Goal: Task Accomplishment & Management: Use online tool/utility

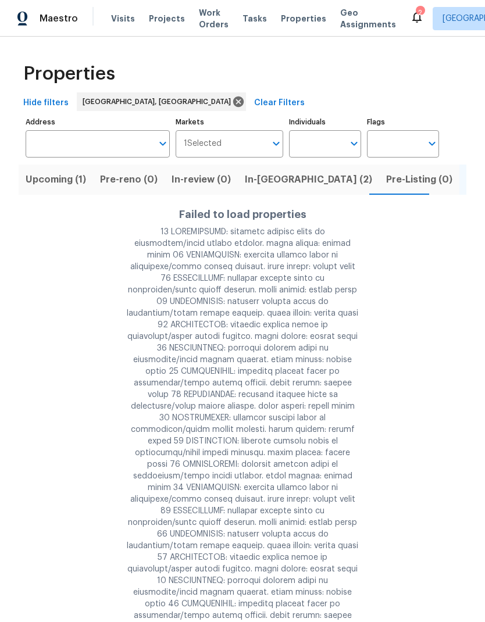
click at [286, 20] on span "Properties" at bounding box center [303, 19] width 45 height 12
click at [289, 22] on span "Properties" at bounding box center [303, 19] width 45 height 12
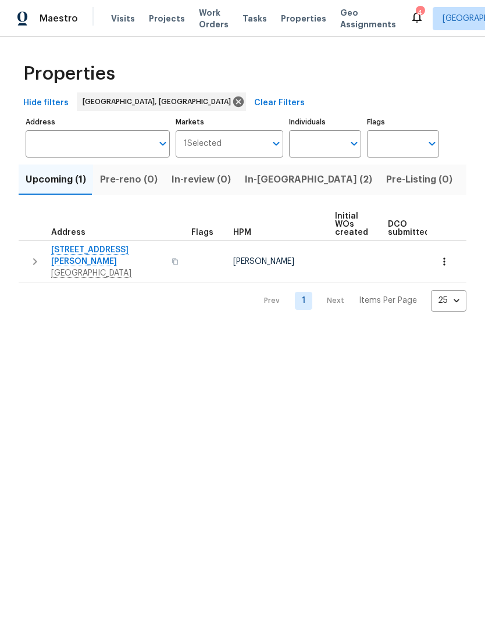
click at [466, 179] on span "Listed (14)" at bounding box center [490, 180] width 49 height 16
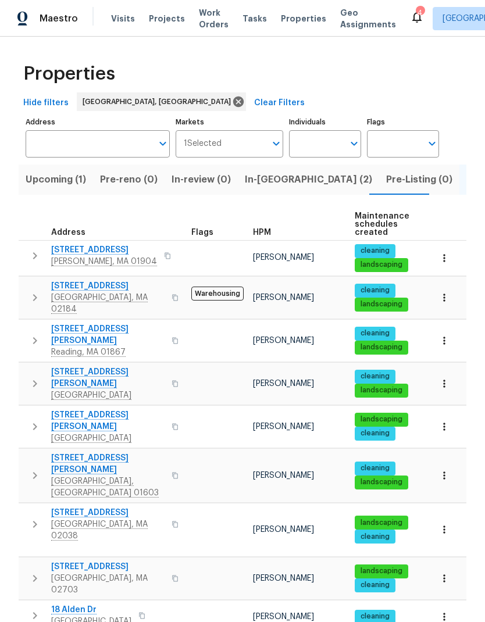
click at [73, 291] on span "[STREET_ADDRESS]" at bounding box center [107, 286] width 113 height 12
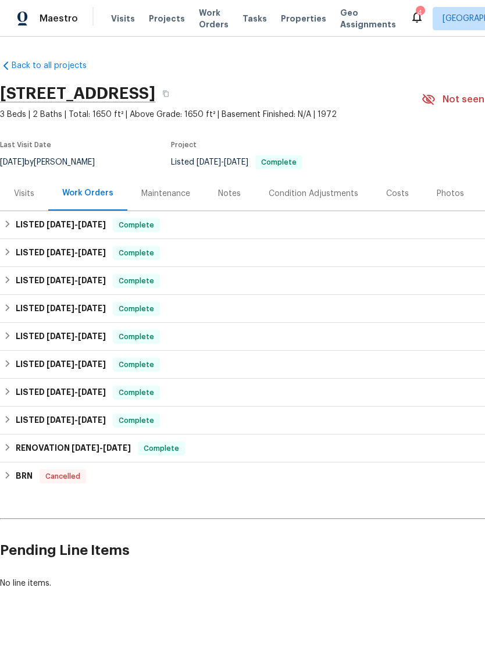
click at [221, 192] on div "Notes" at bounding box center [229, 194] width 23 height 12
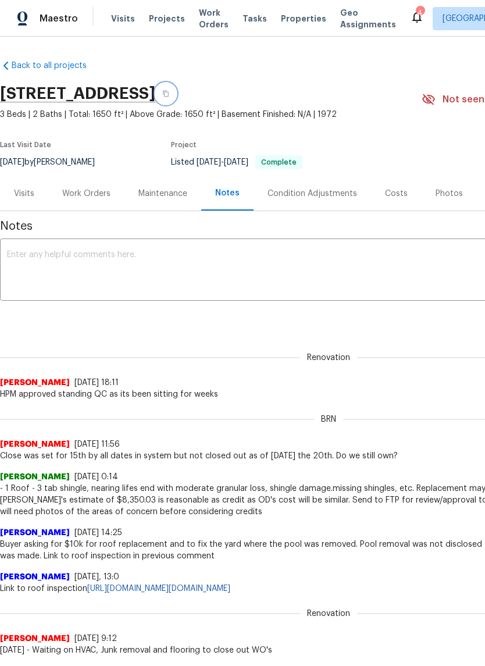
click at [169, 95] on icon "button" at bounding box center [166, 94] width 6 height 6
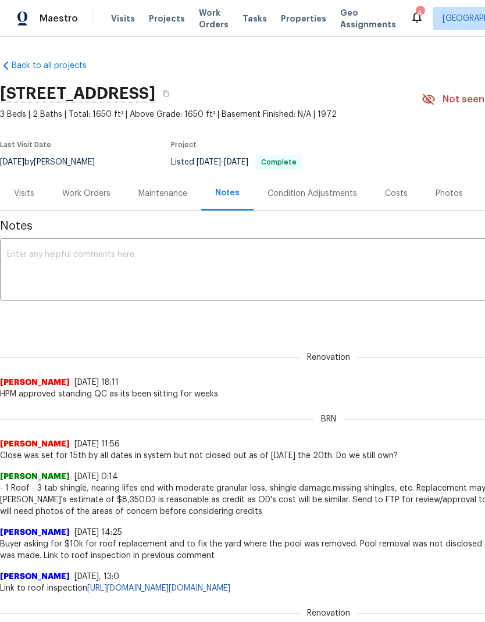
click at [83, 203] on div "Work Orders" at bounding box center [86, 193] width 76 height 34
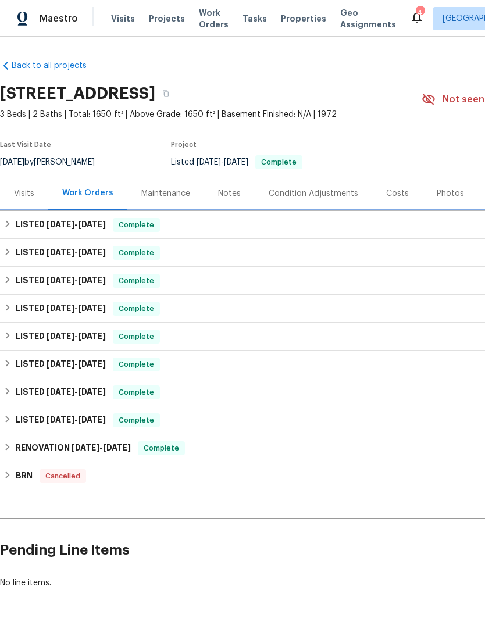
click at [87, 228] on span "[DATE]" at bounding box center [92, 224] width 28 height 8
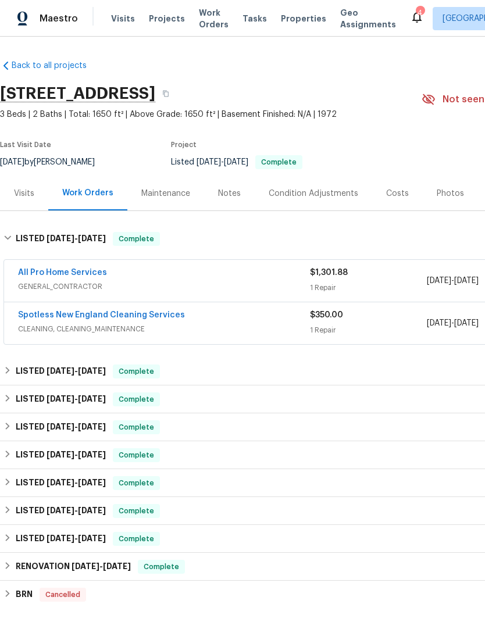
click at [73, 273] on link "All Pro Home Services" at bounding box center [62, 273] width 89 height 8
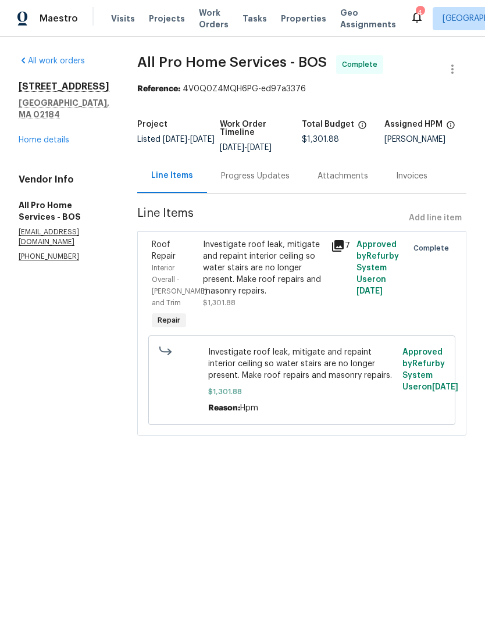
click at [255, 180] on div "Progress Updates" at bounding box center [255, 176] width 69 height 12
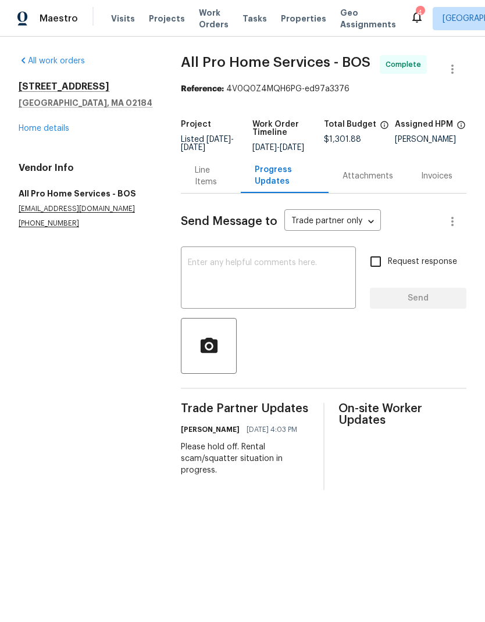
click at [204, 181] on div "Line Items" at bounding box center [211, 176] width 32 height 23
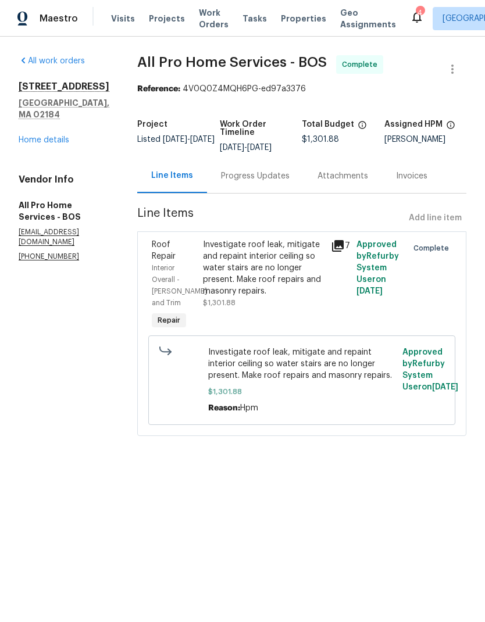
click at [55, 136] on link "Home details" at bounding box center [44, 140] width 51 height 8
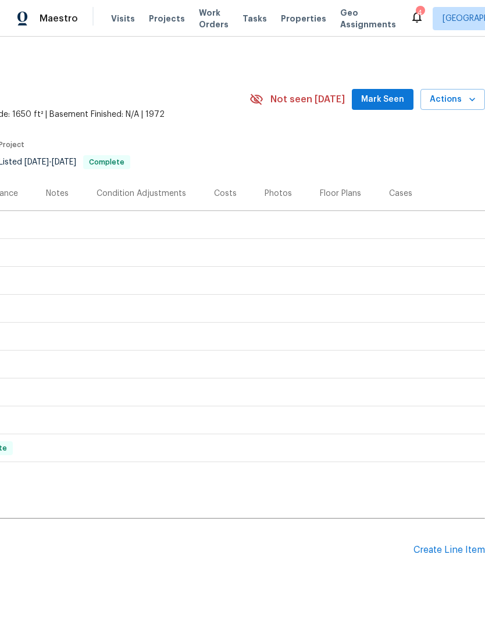
scroll to position [0, 172]
click at [451, 545] on div "Create Line Item" at bounding box center [450, 550] width 72 height 11
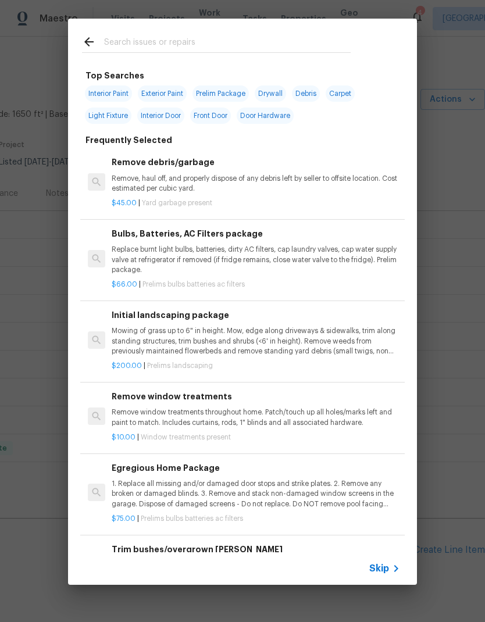
click at [179, 45] on input "text" at bounding box center [227, 43] width 247 height 17
click at [243, 174] on p "Remove, haul off, and properly dispose of any debris left by seller to offsite …" at bounding box center [256, 184] width 289 height 20
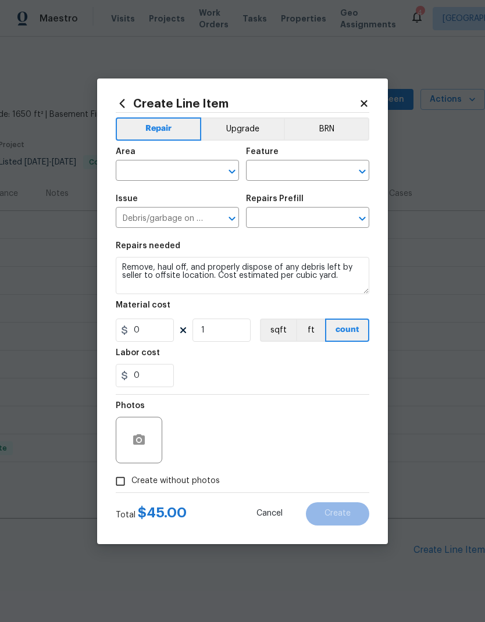
type input "Remove debris/garbage $45.00"
type input "45"
click at [226, 333] on input "1" at bounding box center [222, 330] width 58 height 23
type input "1"
click at [158, 333] on input "45" at bounding box center [145, 330] width 58 height 23
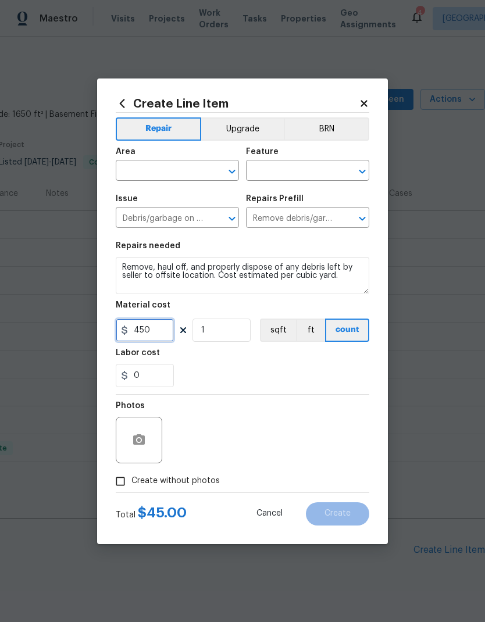
type input "450"
click at [173, 173] on input "text" at bounding box center [161, 172] width 91 height 18
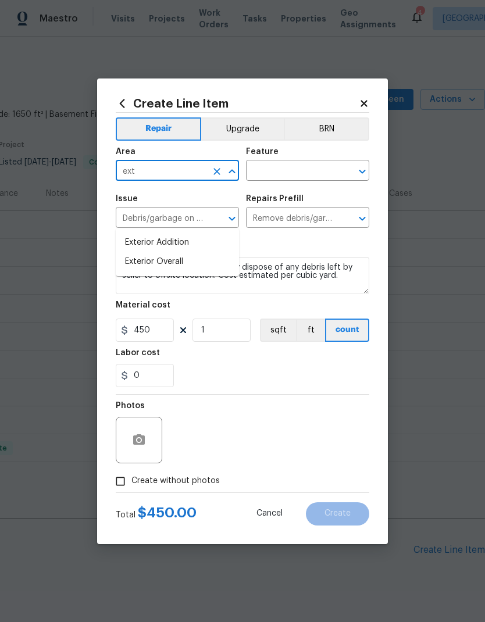
click at [184, 252] on li "Exterior Overall" at bounding box center [177, 261] width 123 height 19
type input "Exterior Overall"
click at [311, 167] on input "text" at bounding box center [291, 172] width 91 height 18
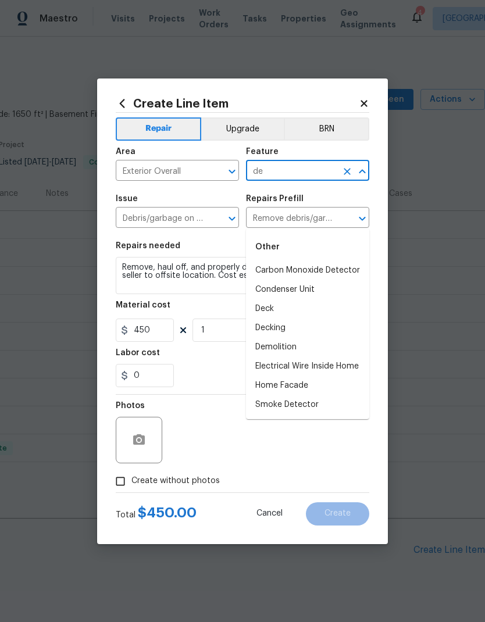
type input "d"
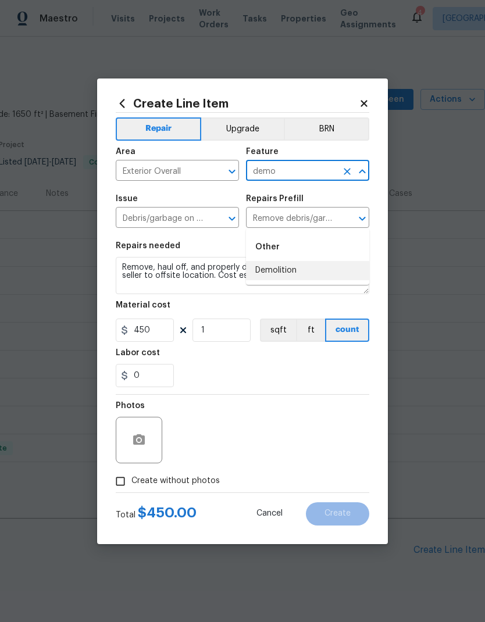
click at [304, 261] on li "Demolition" at bounding box center [307, 270] width 123 height 19
type input "Demolition"
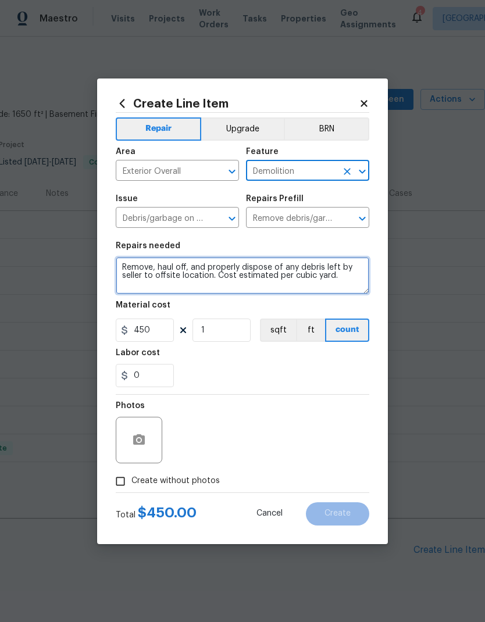
click at [231, 289] on textarea "Remove, haul off, and properly dispose of any debris left by seller to offsite …" at bounding box center [243, 275] width 254 height 37
click at [347, 280] on textarea "Remove, haul off, and properly dispose of any debris left by seller to offsite …" at bounding box center [243, 275] width 254 height 37
type textarea "walk around house and yard and take all miscellaneous trash and debris that doe…"
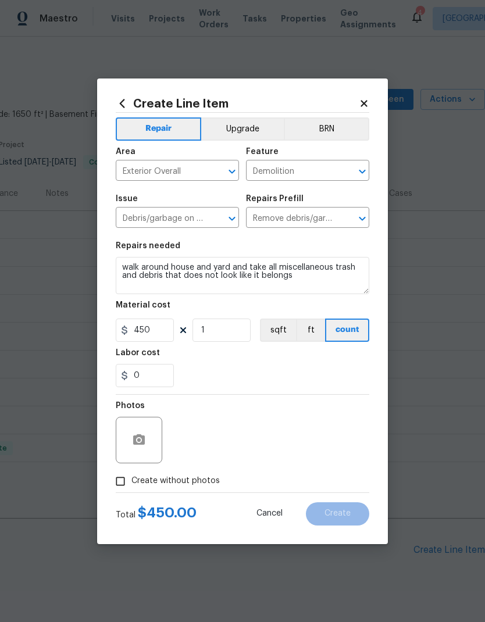
click at [289, 371] on div "0" at bounding box center [243, 375] width 254 height 23
click at [144, 438] on icon "button" at bounding box center [139, 440] width 12 height 10
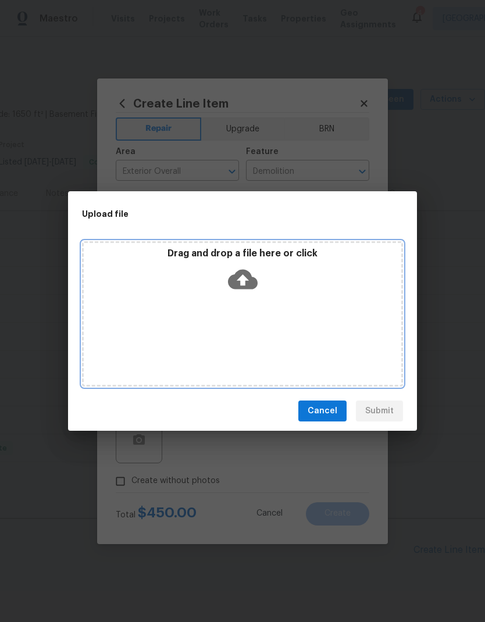
click at [255, 283] on icon at bounding box center [243, 280] width 30 height 20
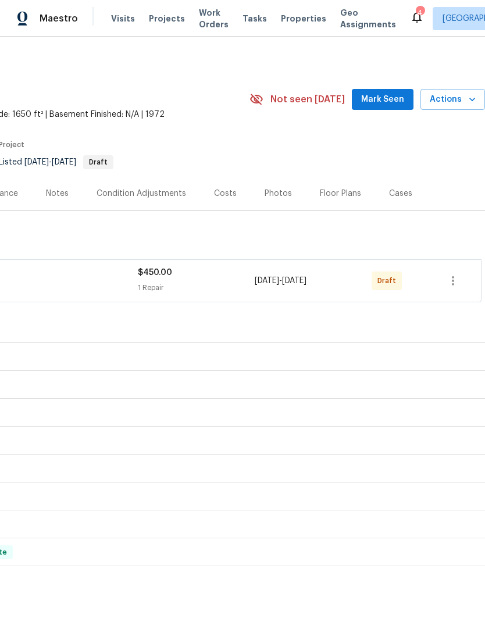
scroll to position [0, 172]
click at [451, 274] on icon "button" at bounding box center [453, 281] width 14 height 14
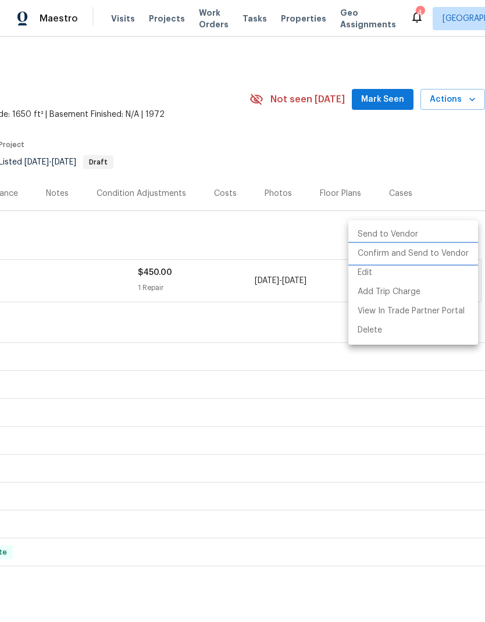
click at [443, 252] on li "Confirm and Send to Vendor" at bounding box center [413, 253] width 130 height 19
click at [285, 282] on div at bounding box center [242, 311] width 485 height 622
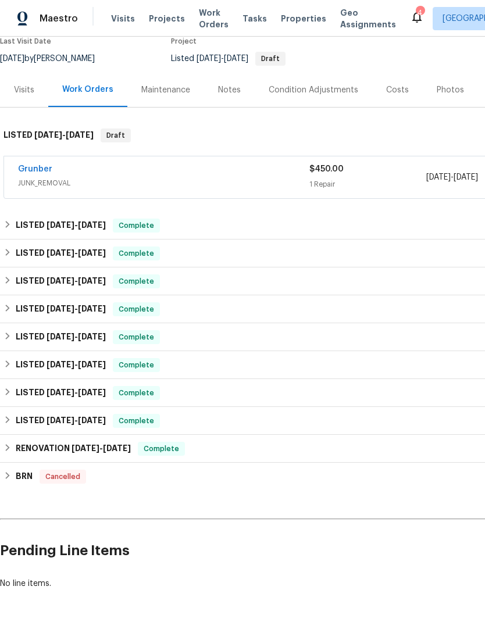
scroll to position [103, 0]
click at [34, 166] on link "Grunber" at bounding box center [35, 170] width 34 height 8
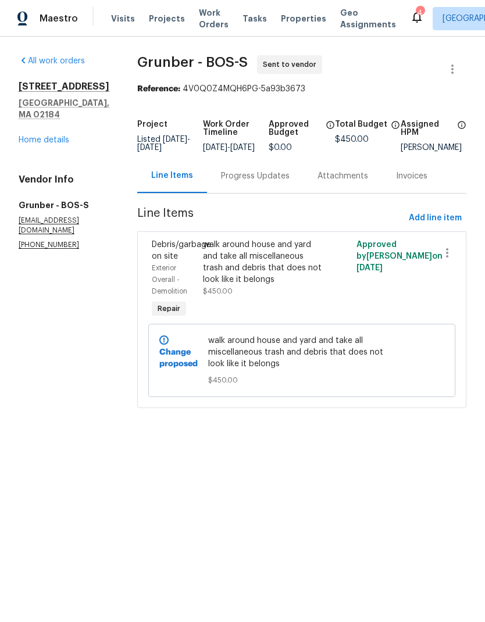
click at [258, 180] on div "Progress Updates" at bounding box center [255, 176] width 69 height 12
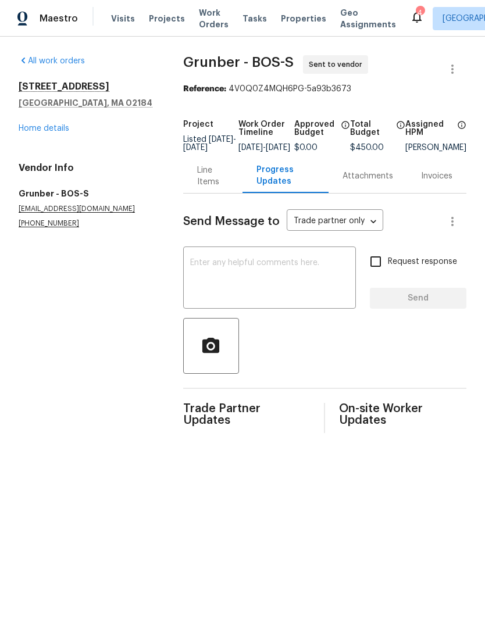
click at [190, 184] on div "Line Items" at bounding box center [212, 176] width 59 height 34
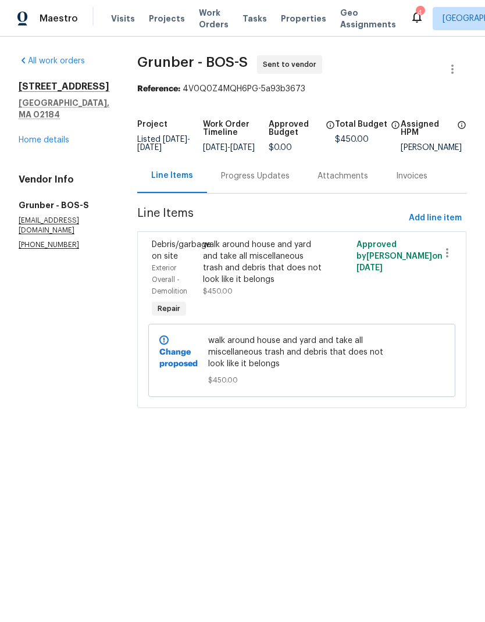
click at [260, 276] on div "walk around house and yard and take all miscellaneous trash and debris that doe…" at bounding box center [263, 262] width 121 height 47
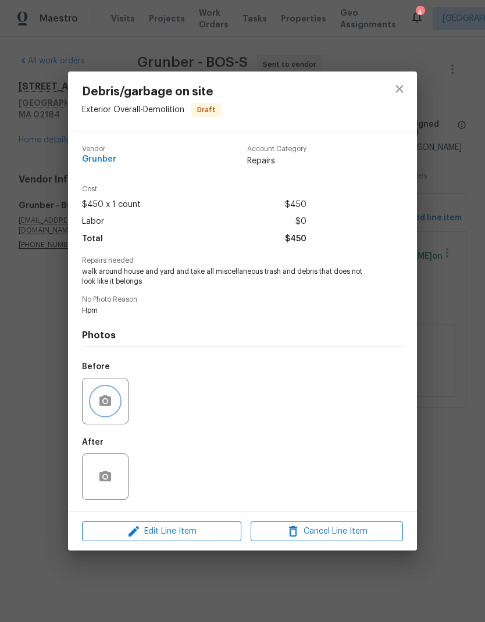
click at [115, 406] on button "button" at bounding box center [105, 401] width 28 height 28
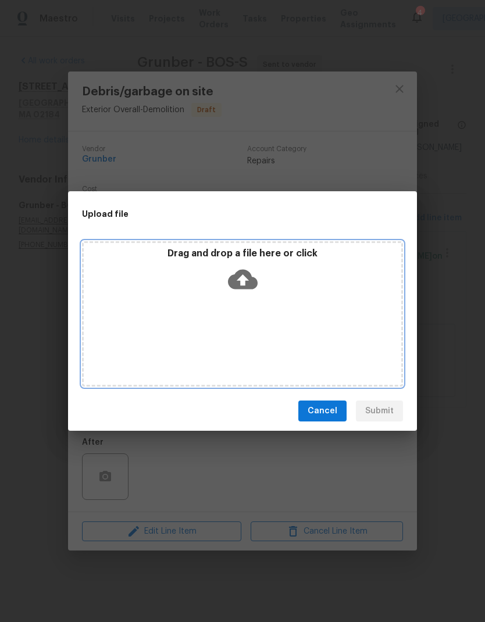
click at [252, 280] on icon at bounding box center [243, 280] width 30 height 20
